Goal: Navigation & Orientation: Find specific page/section

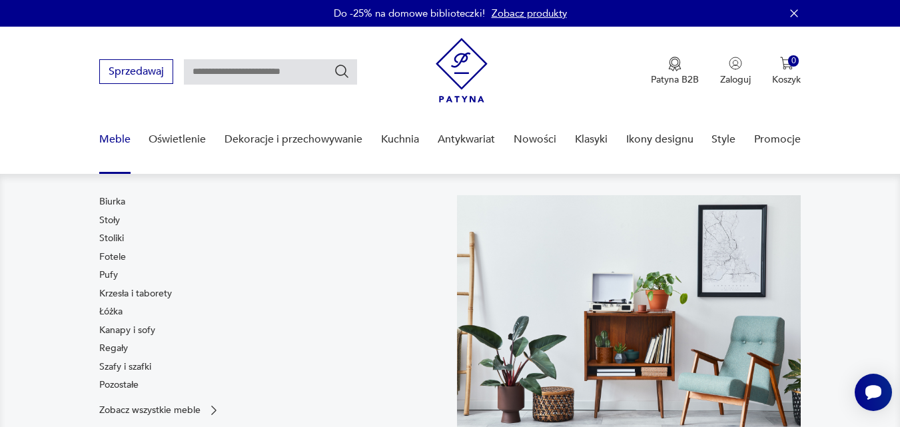
click at [112, 135] on link "Meble" at bounding box center [114, 139] width 31 height 51
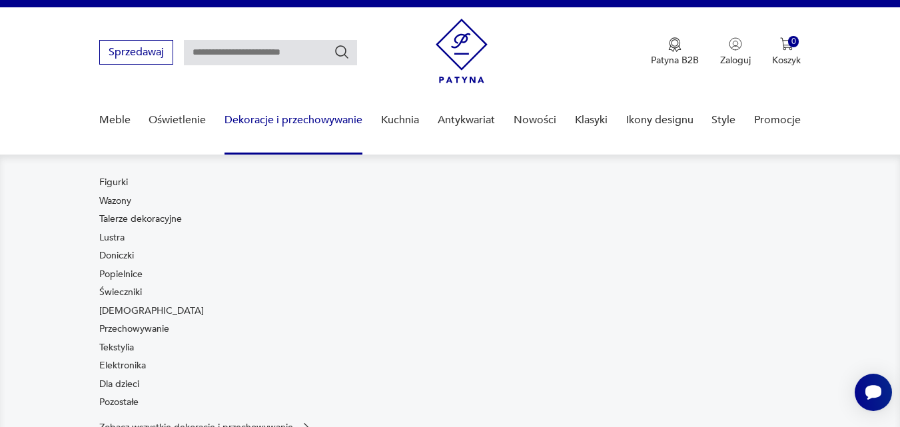
scroll to position [86, 0]
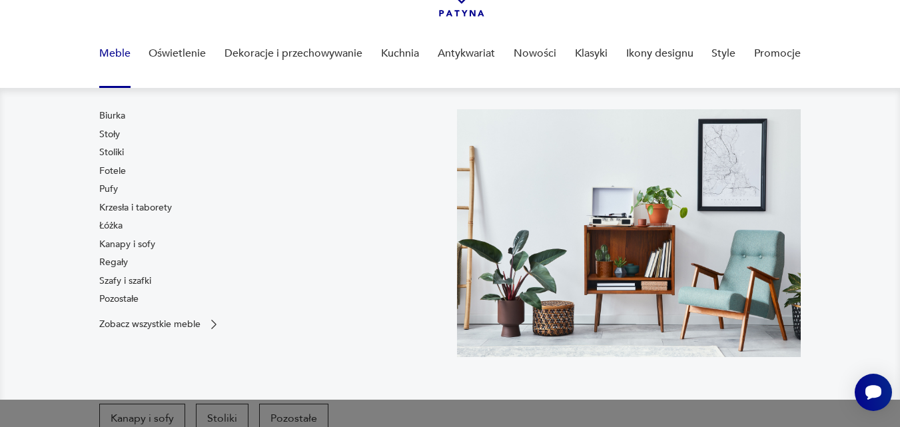
click at [115, 53] on link "Meble" at bounding box center [114, 53] width 31 height 51
click at [119, 203] on link "Krzesła i taborety" at bounding box center [135, 207] width 73 height 13
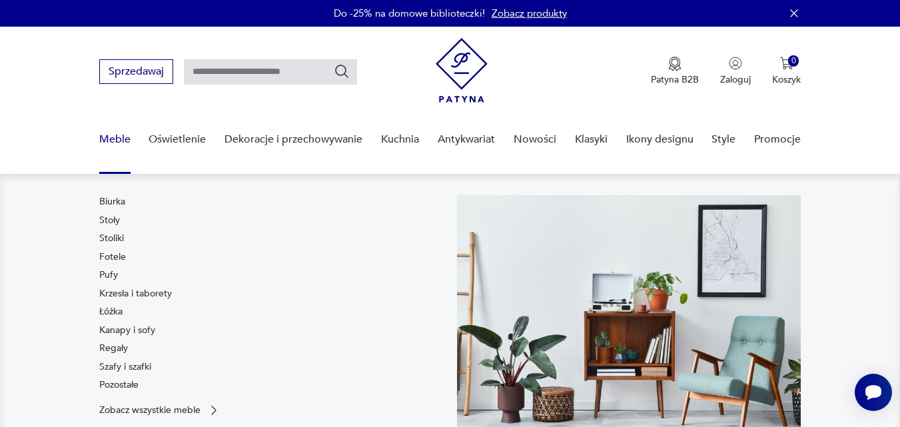
click at [123, 139] on link "Meble" at bounding box center [114, 139] width 31 height 51
click at [122, 350] on link "Regały" at bounding box center [113, 348] width 29 height 13
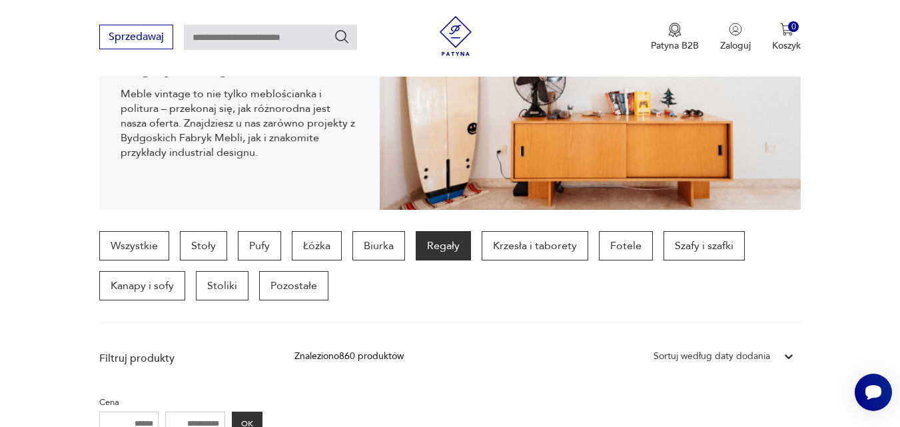
scroll to position [87, 0]
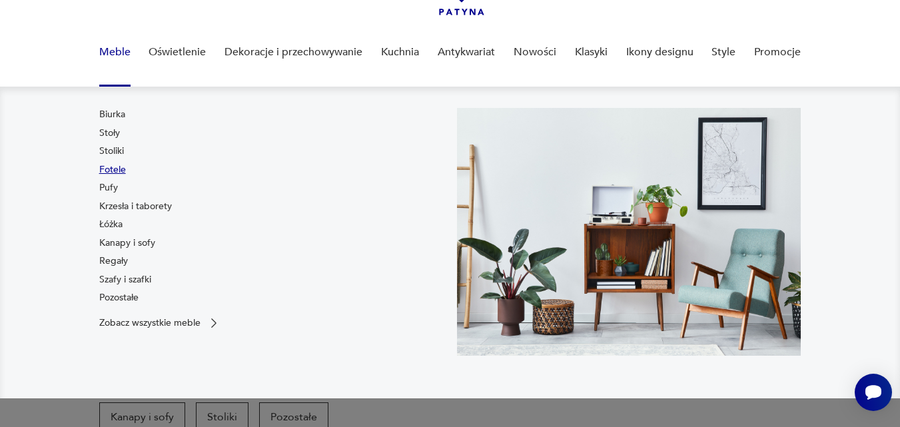
click at [117, 170] on link "Fotele" at bounding box center [112, 169] width 27 height 13
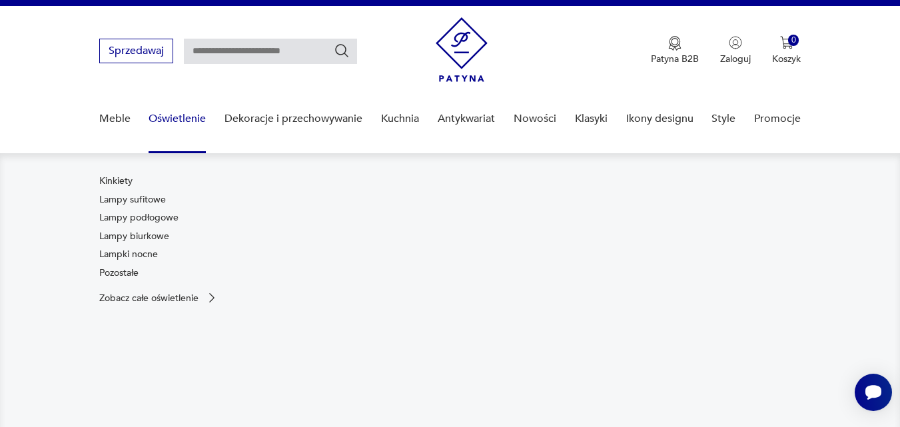
scroll to position [87, 0]
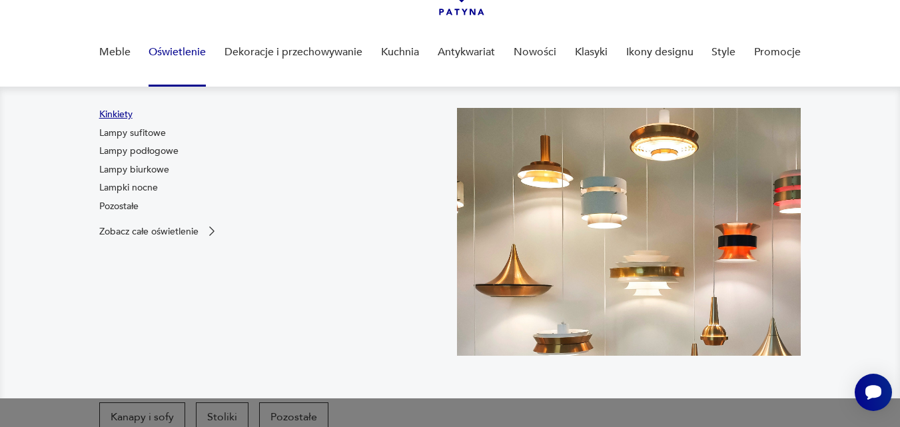
click at [129, 116] on link "Kinkiety" at bounding box center [115, 114] width 33 height 13
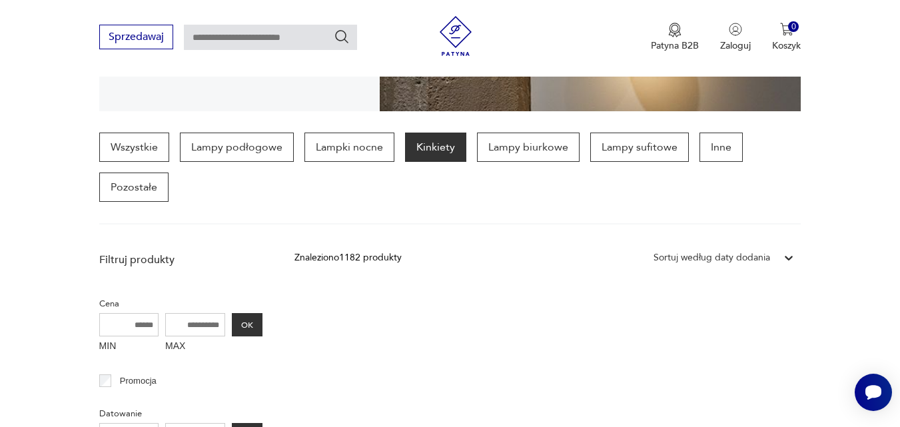
scroll to position [287, 0]
